Goal: Communication & Community: Ask a question

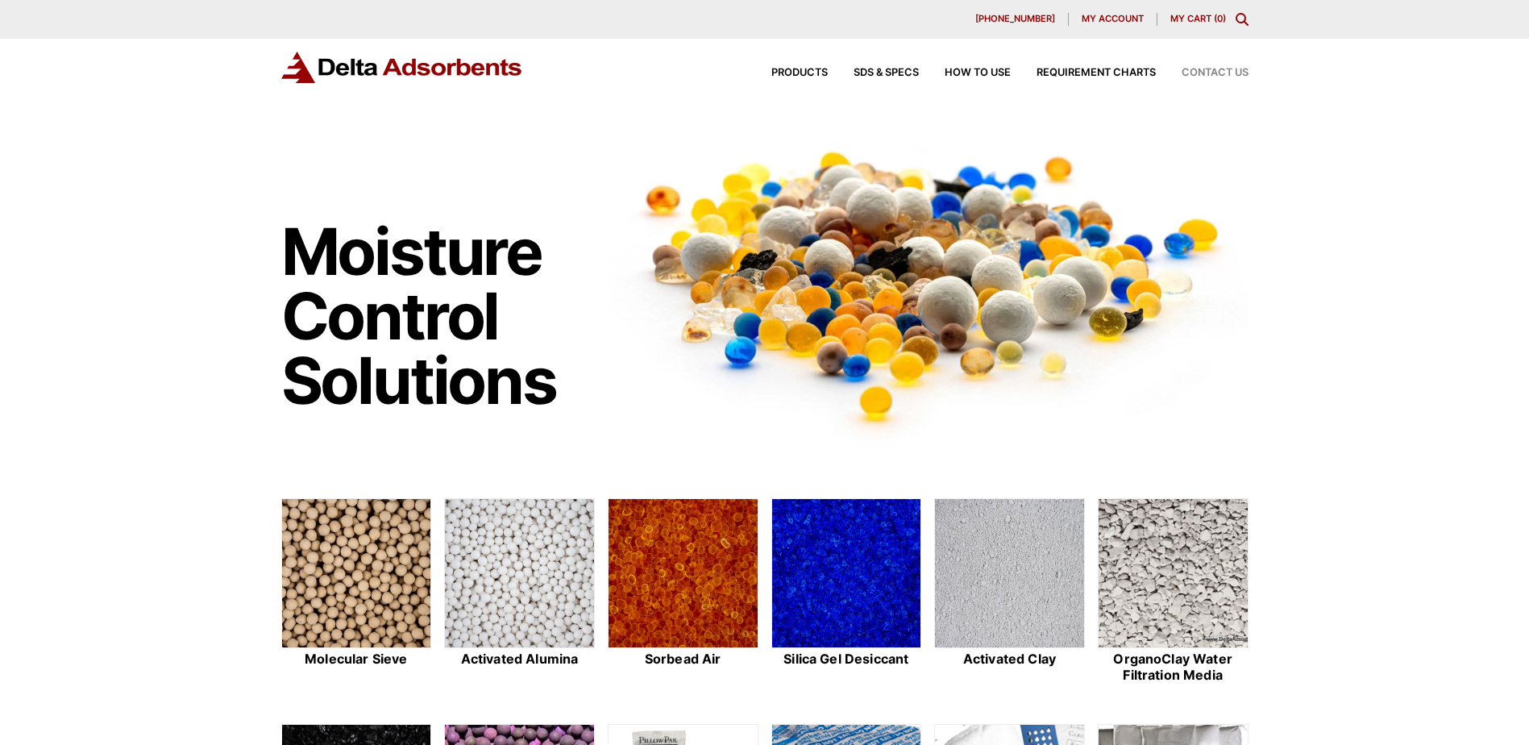
click at [1228, 75] on span "Contact Us" at bounding box center [1214, 73] width 67 height 10
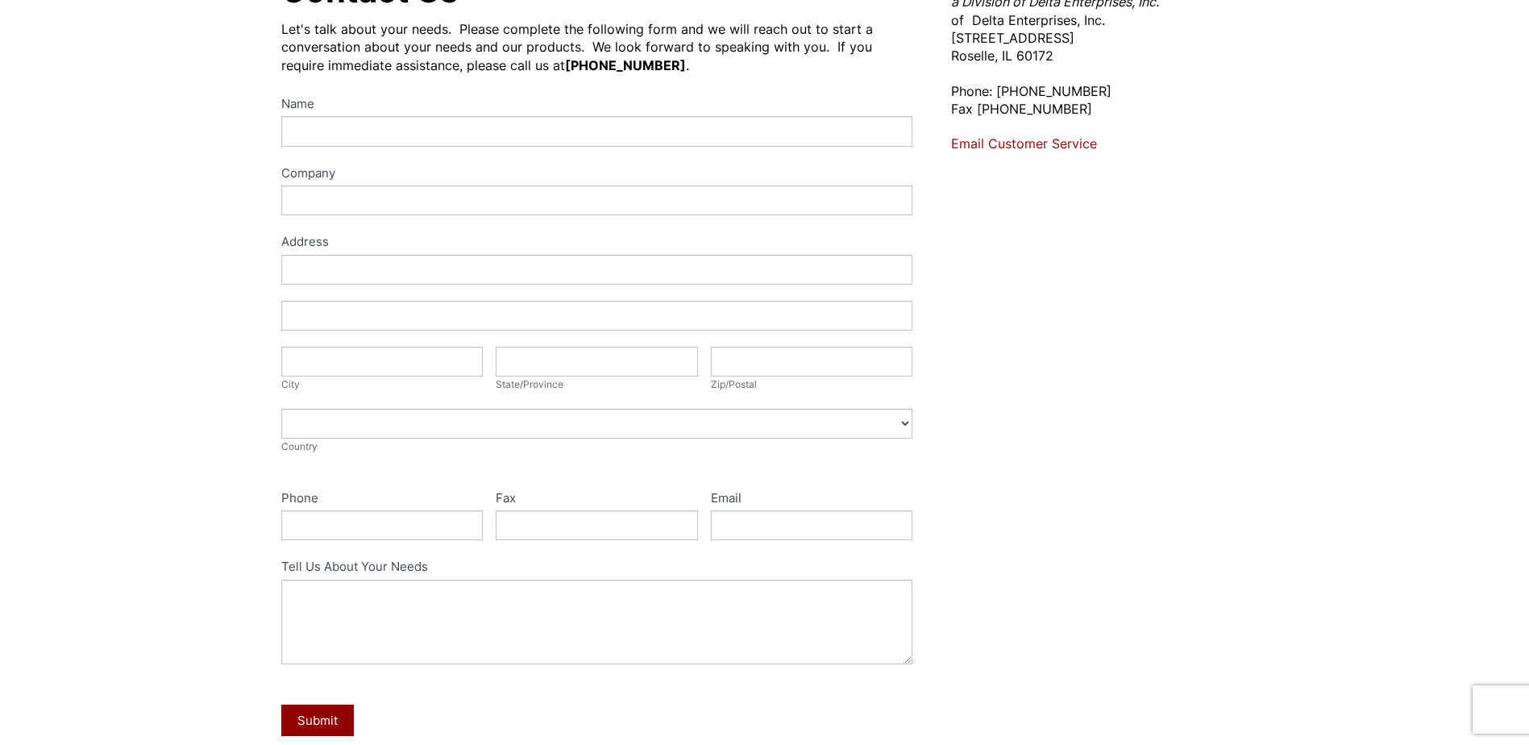
scroll to position [161, 0]
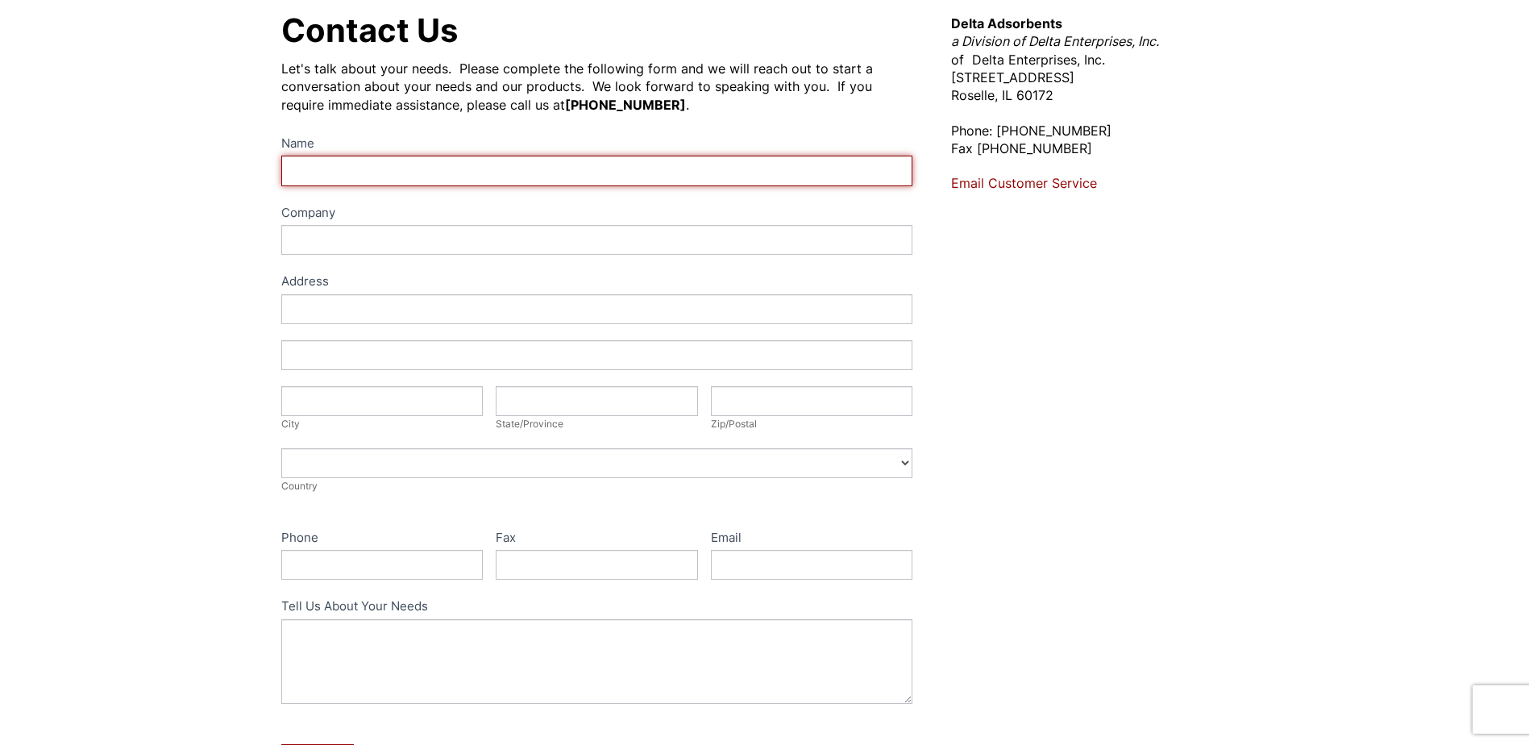
click at [423, 167] on input "Name" at bounding box center [597, 171] width 632 height 30
type input "[PERSON_NAME]"
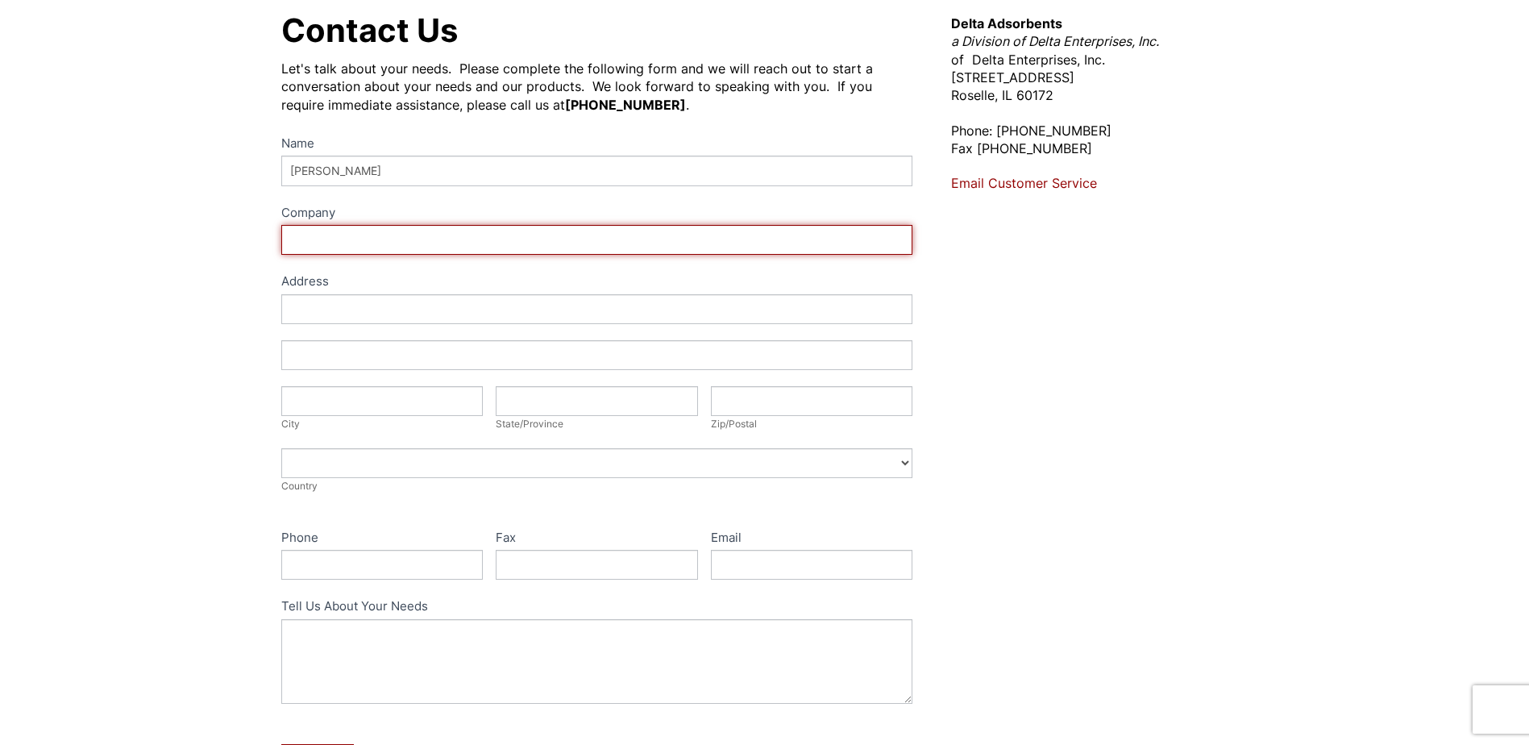
type input "Total Industrial Air"
type input "12855"
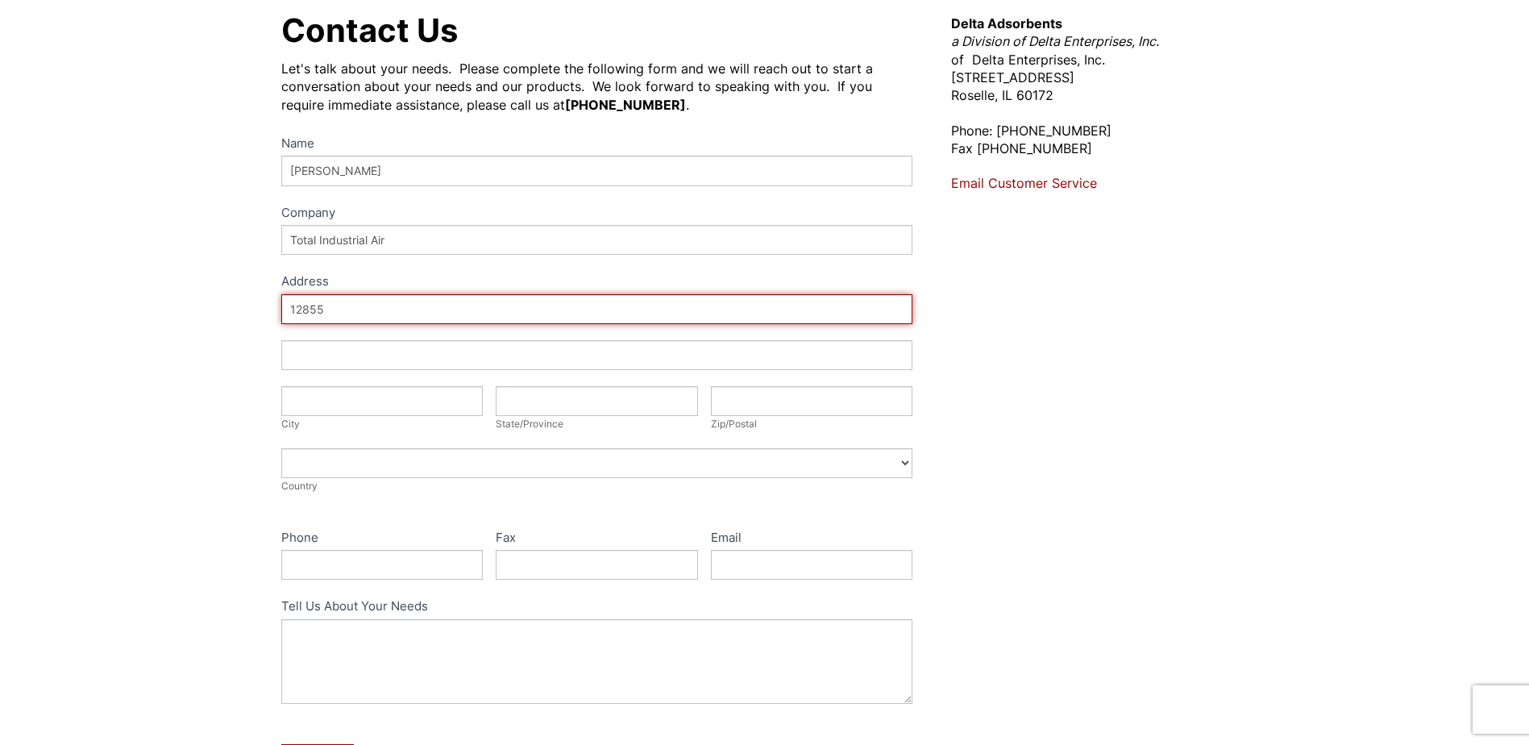
type input "[STREET_ADDRESS]"
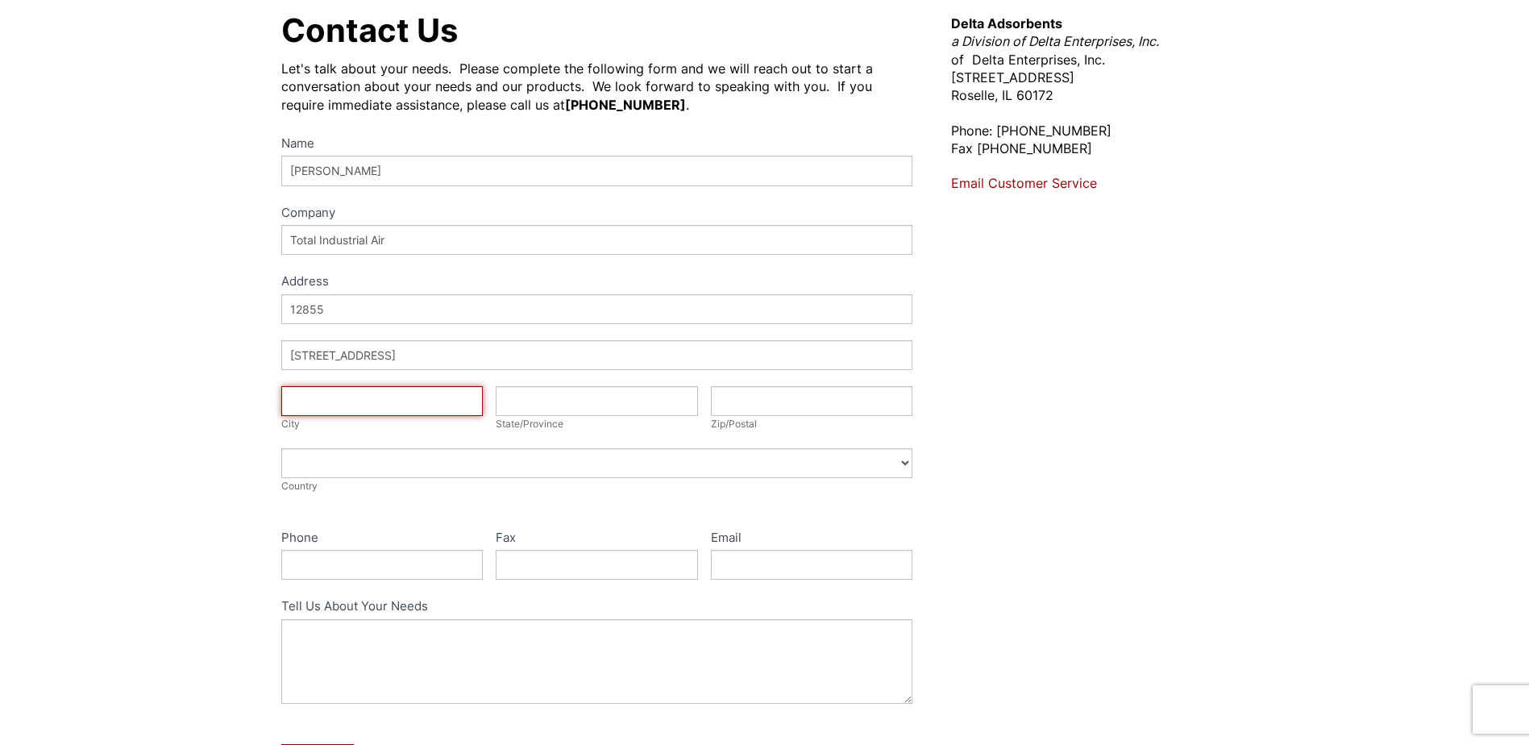
type input "[PERSON_NAME]"
type input "[US_STATE]"
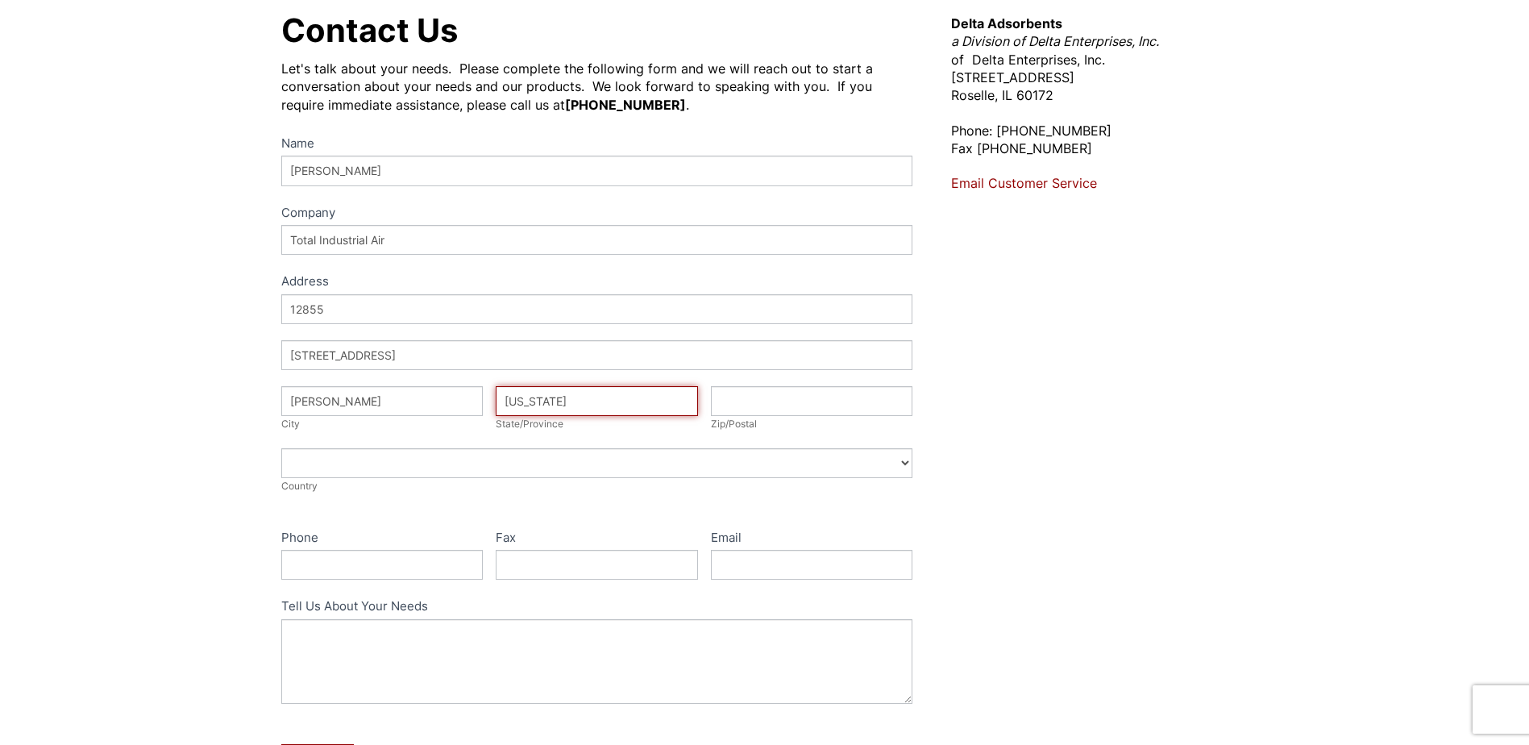
type input "53007"
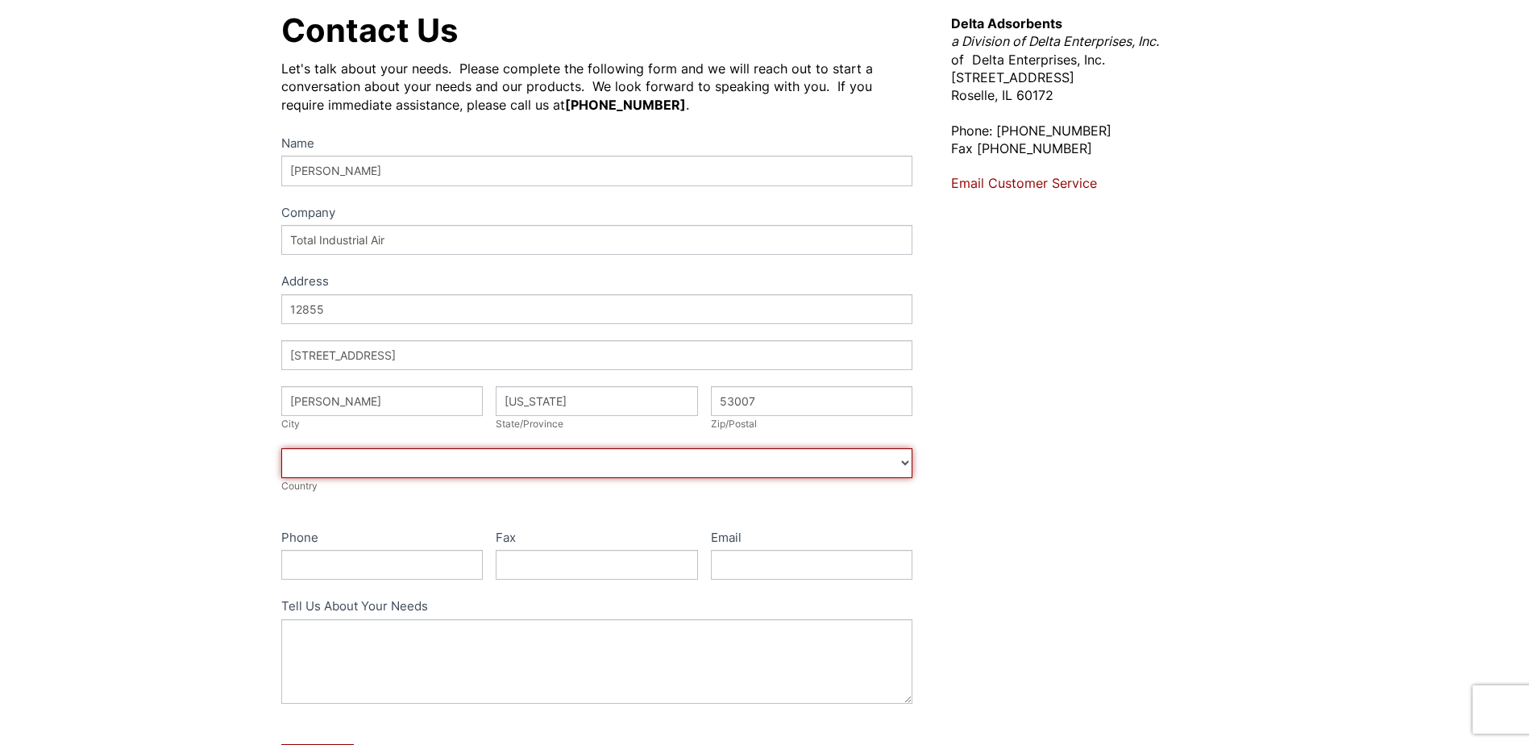
select select "United States"
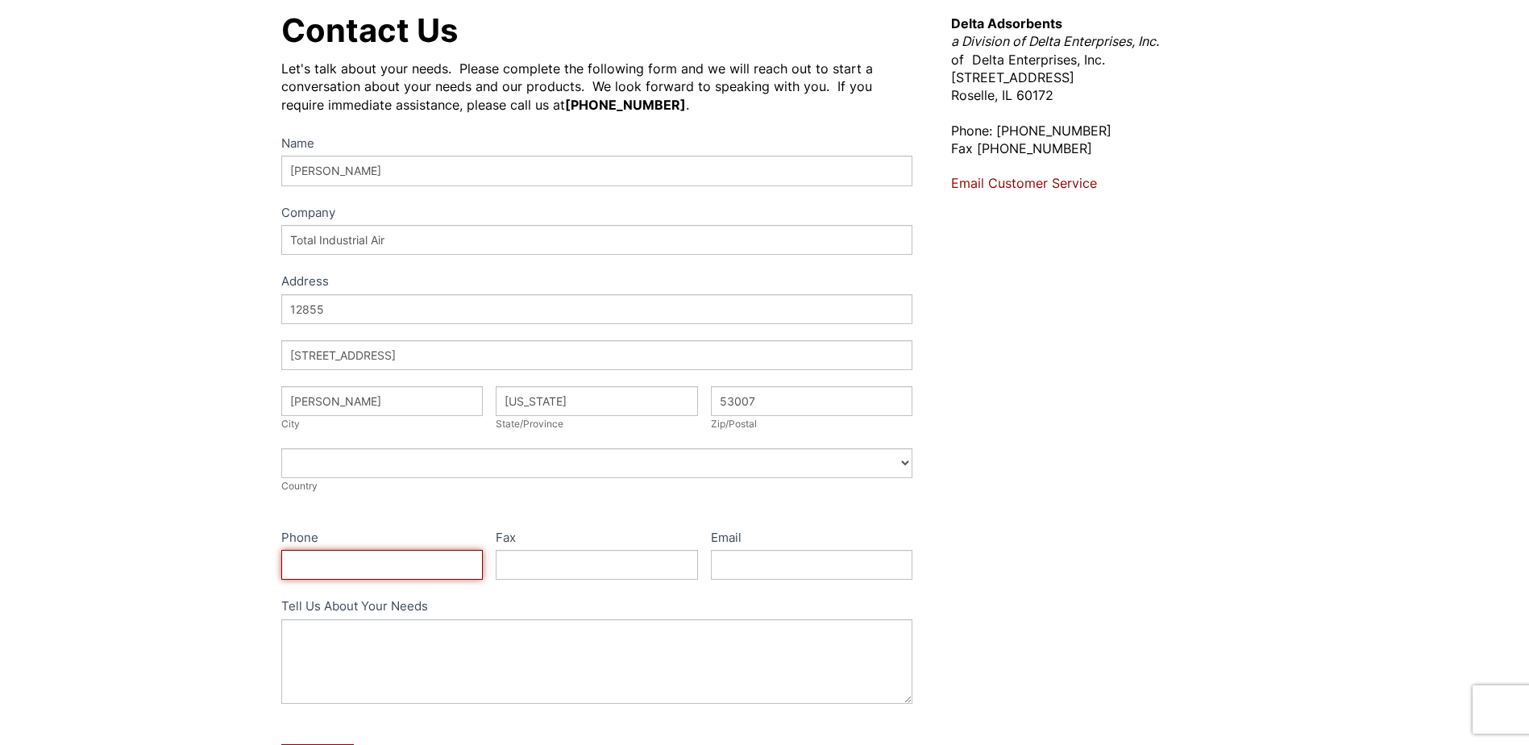
type input "2624594510"
type input "bbebie@totalindustrialair.com"
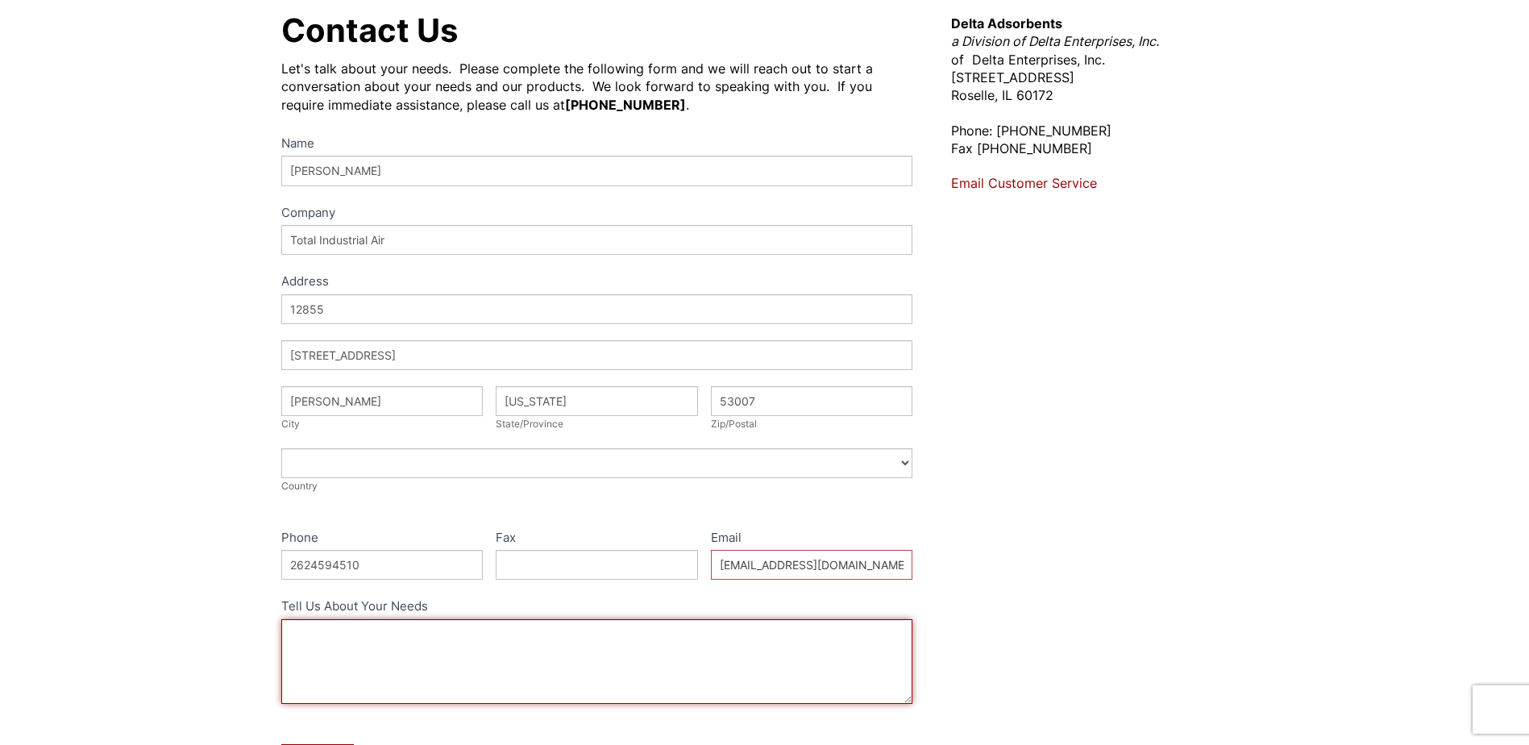
drag, startPoint x: 413, startPoint y: 637, endPoint x: 404, endPoint y: 634, distance: 10.0
click at [413, 637] on textarea "Tell Us About Your Needs" at bounding box center [597, 661] width 632 height 85
paste textarea "I'm reaching out to you today to request a quotation for the following items: 1…"
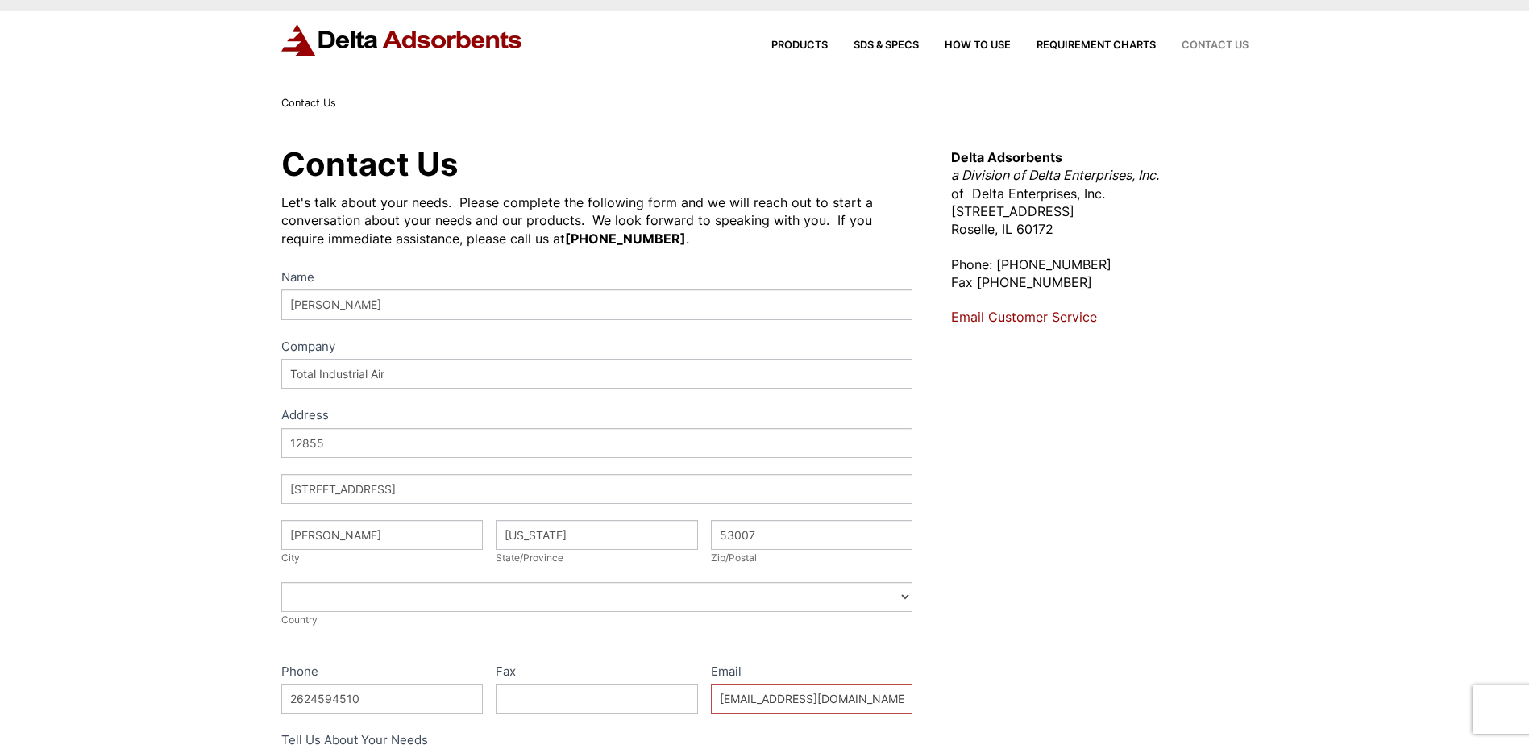
scroll to position [0, 0]
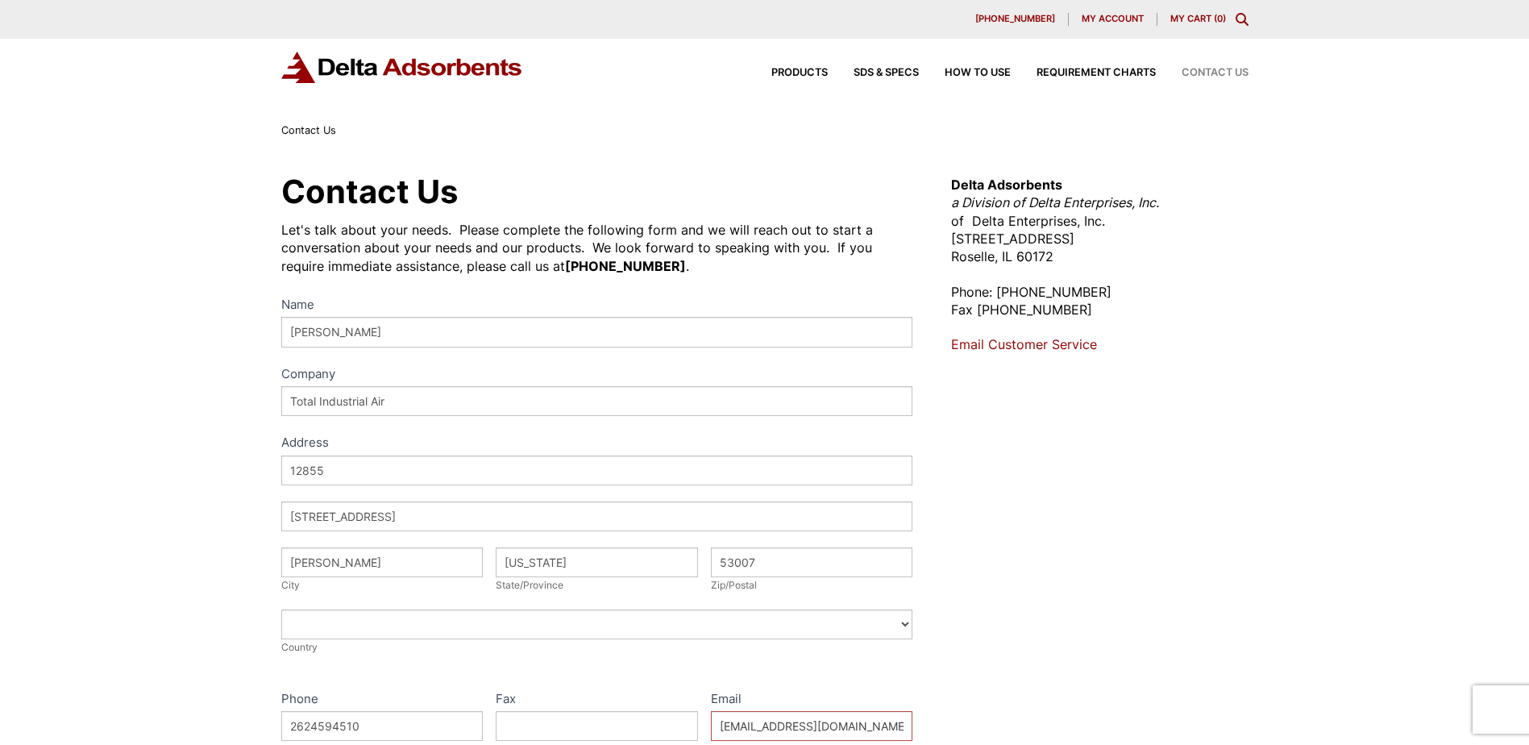
type textarea "I'm reaching out to you today to request a quotation for the following items: 1…"
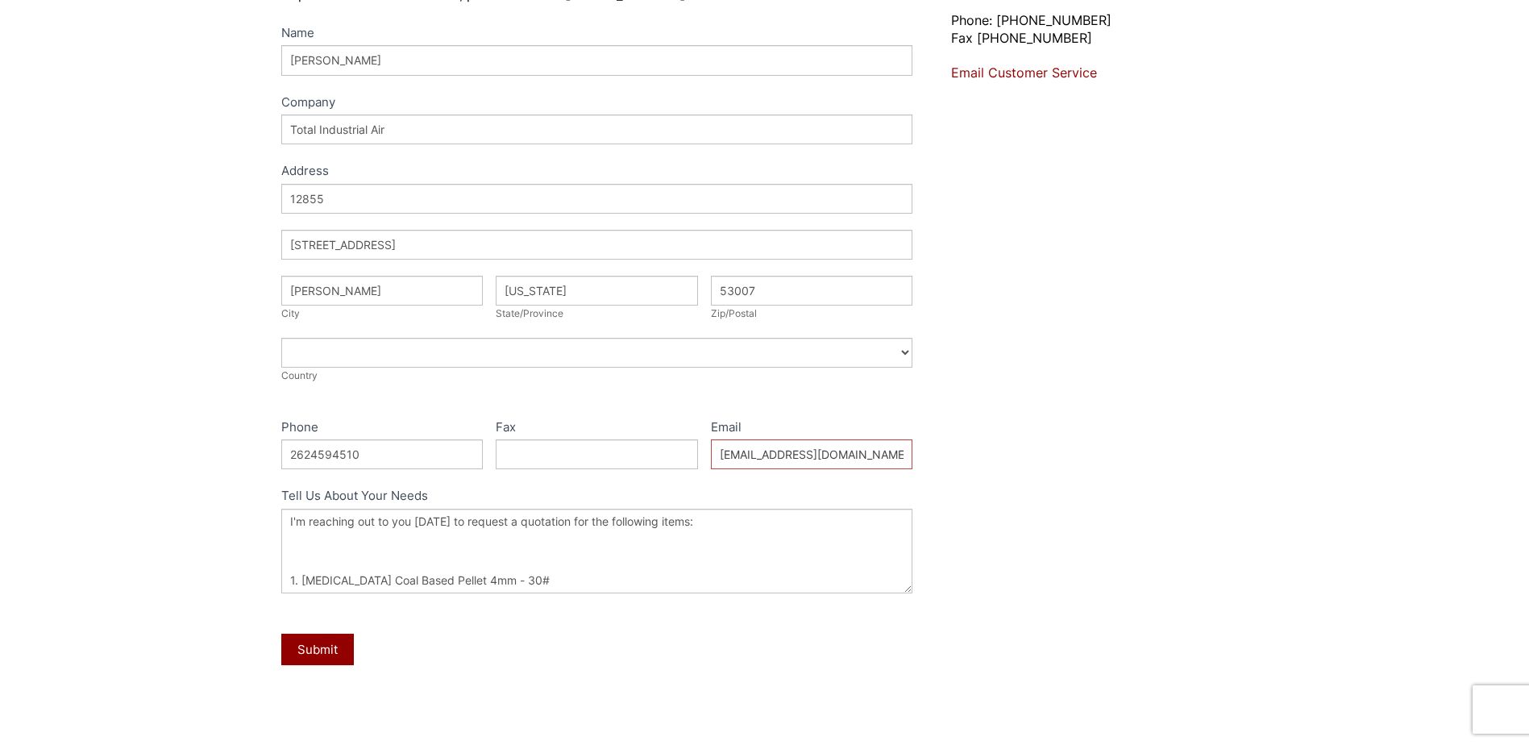
scroll to position [484, 0]
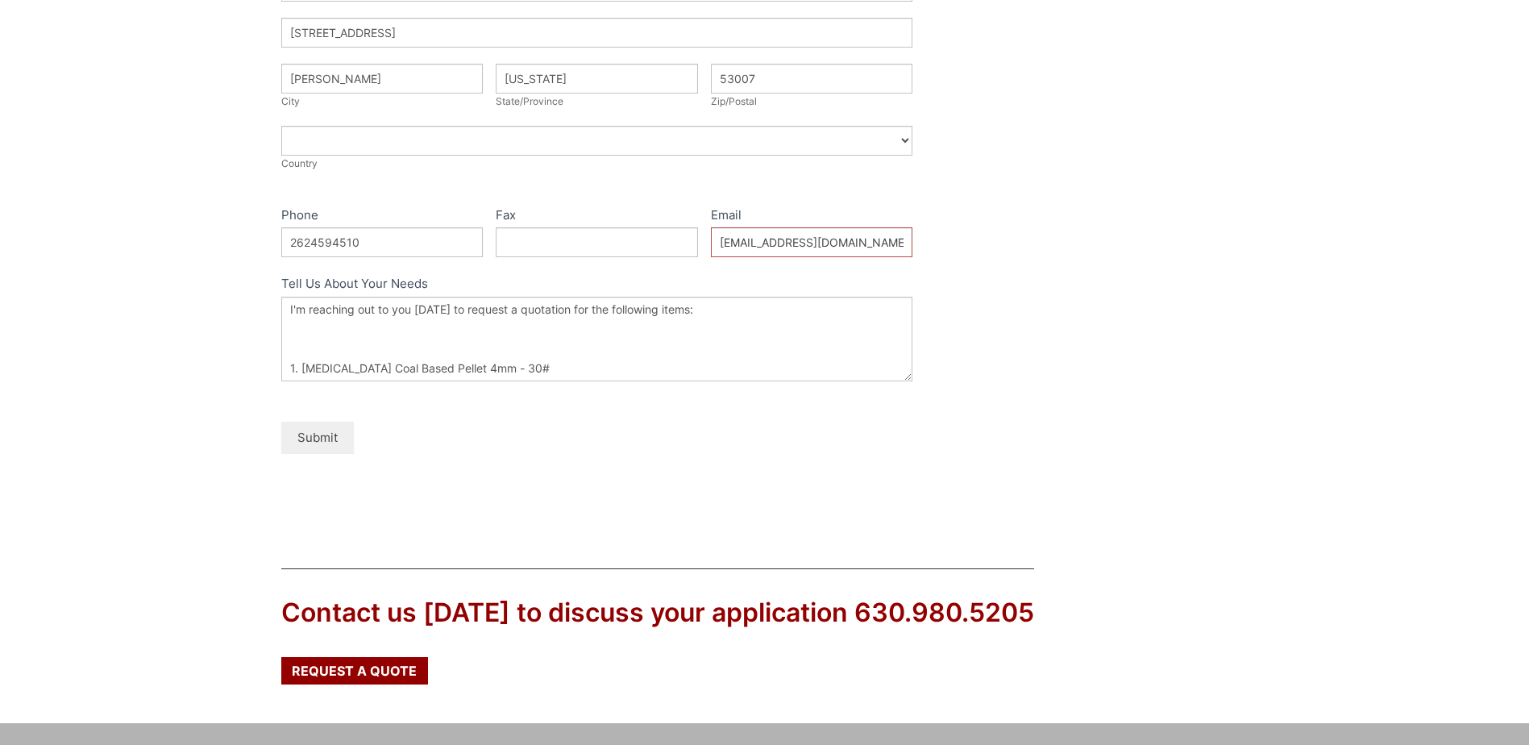
click at [329, 431] on button "Submit" at bounding box center [317, 436] width 73 height 31
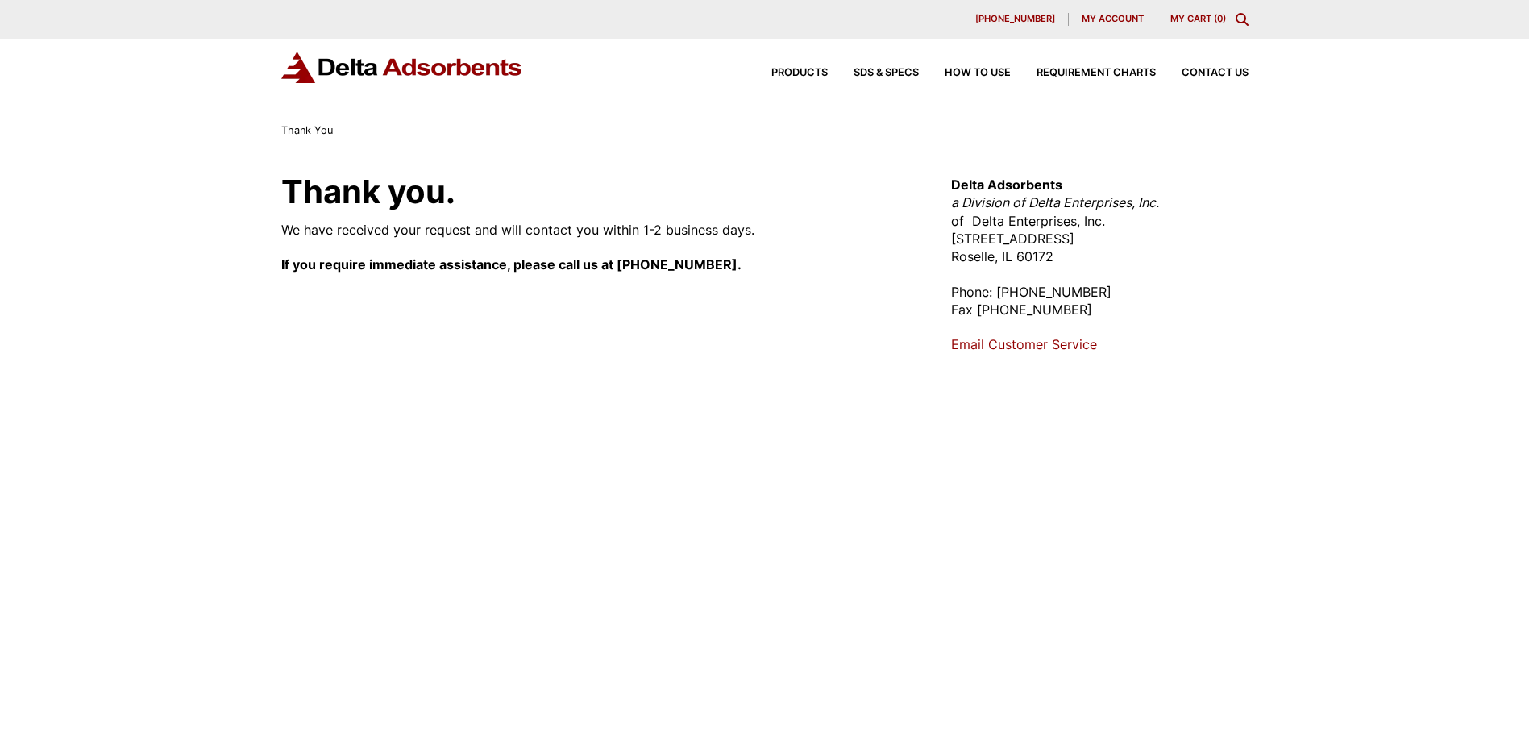
click at [6, 737] on div "Thank you. We have received your request and will contact you within 1-2 busine…" at bounding box center [764, 458] width 1529 height 639
